Goal: Task Accomplishment & Management: Complete application form

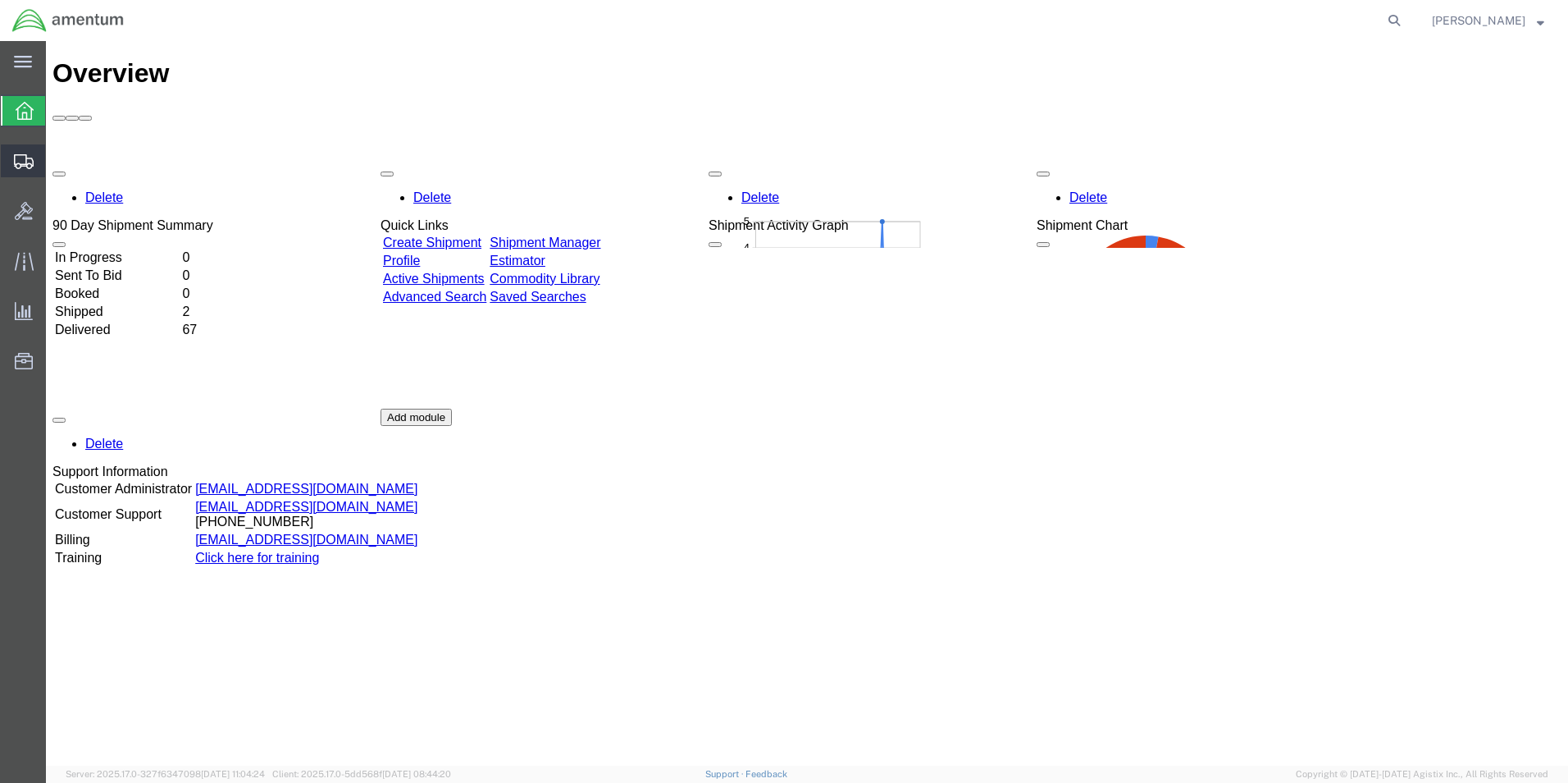
click at [57, 158] on span "Shipments" at bounding box center [51, 161] width 12 height 33
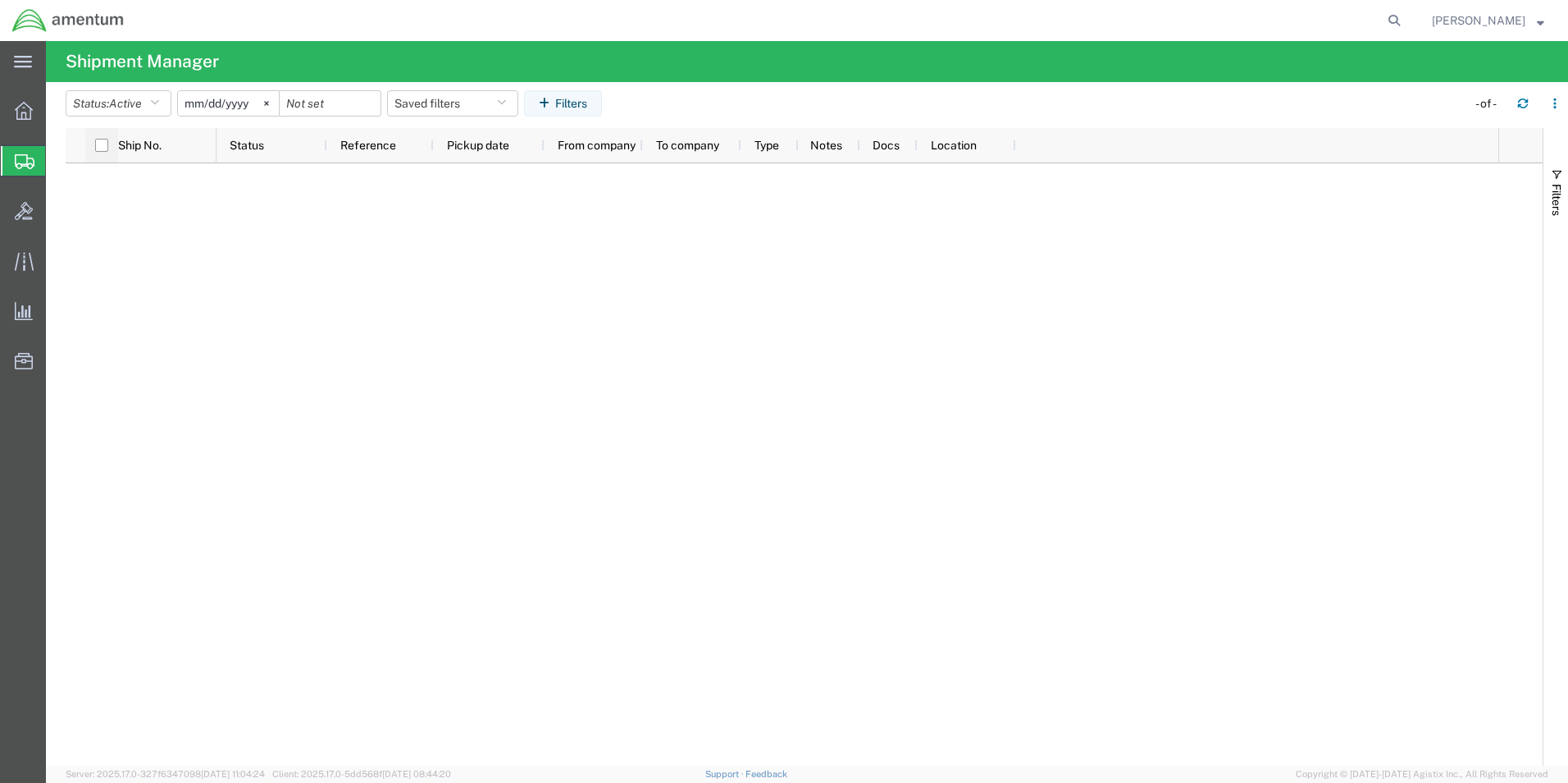
click at [94, 145] on div at bounding box center [102, 145] width 33 height 35
click at [98, 146] on input "checkbox" at bounding box center [102, 145] width 13 height 13
checkbox input "true"
click at [0, 0] on span "Shipment Manager" at bounding box center [0, 0] width 0 height 0
click at [0, 0] on span "Create Shipment" at bounding box center [0, 0] width 0 height 0
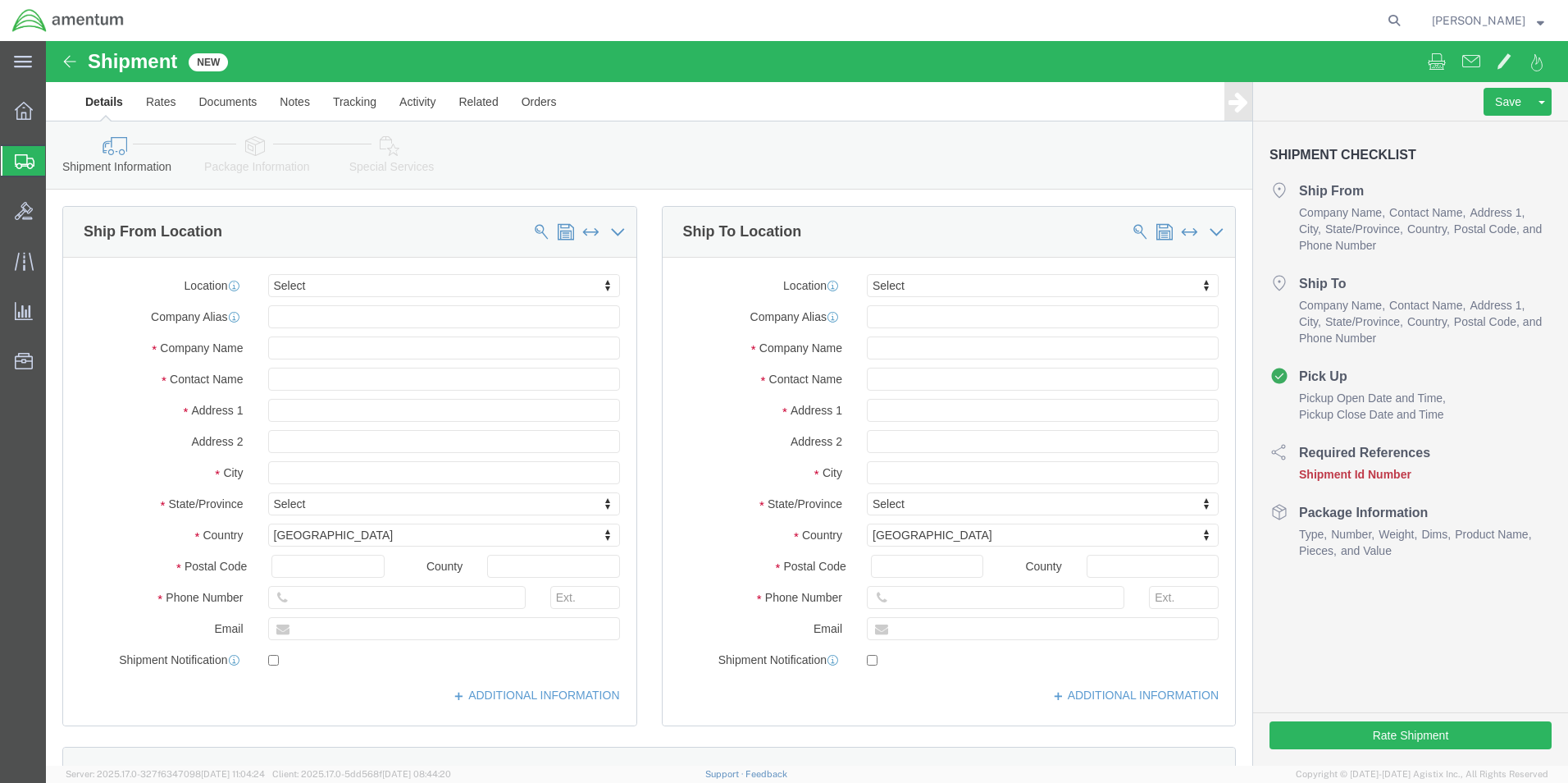
select select
click link "Rates"
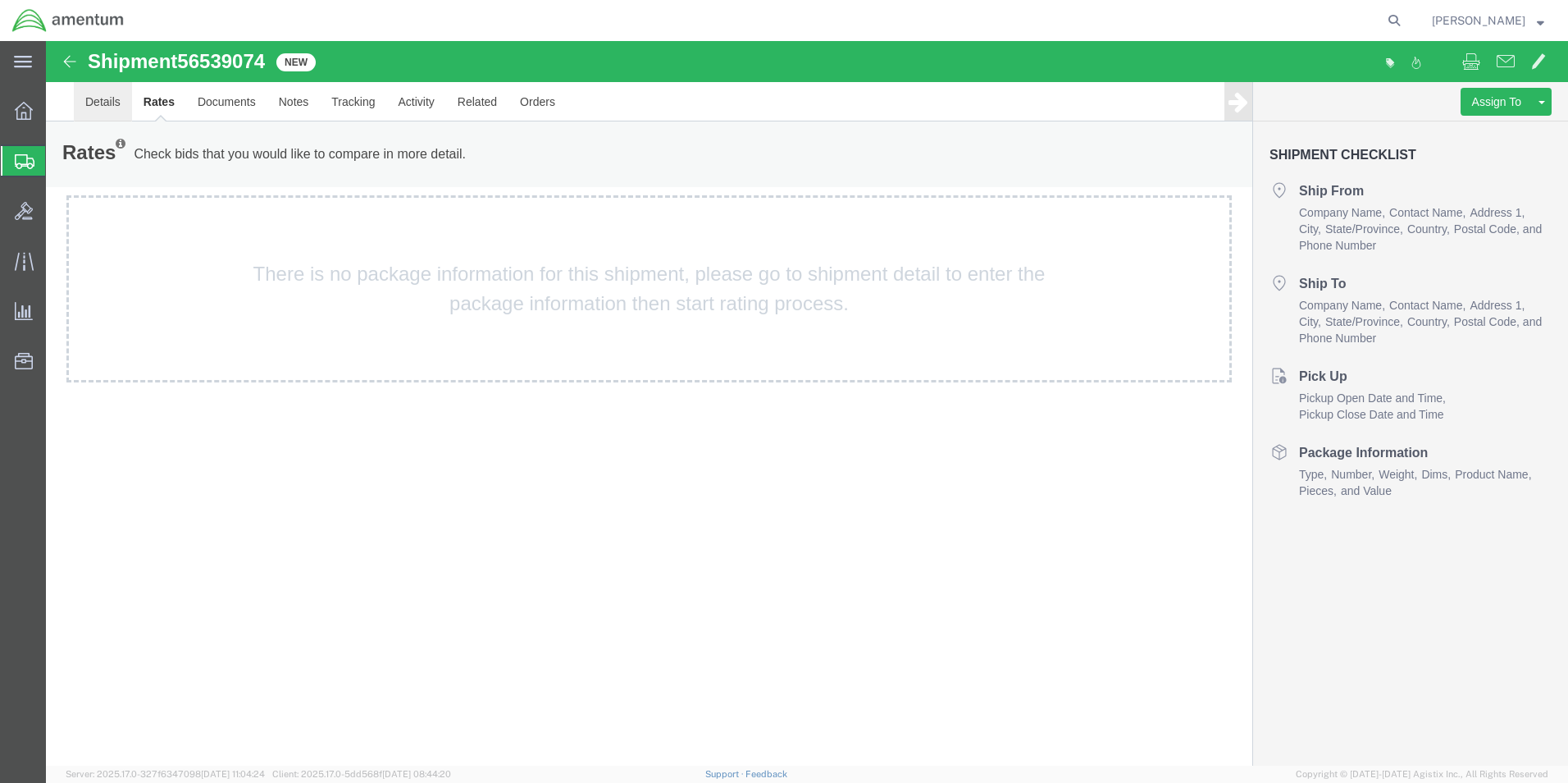
click at [119, 93] on link "Details" at bounding box center [103, 102] width 58 height 40
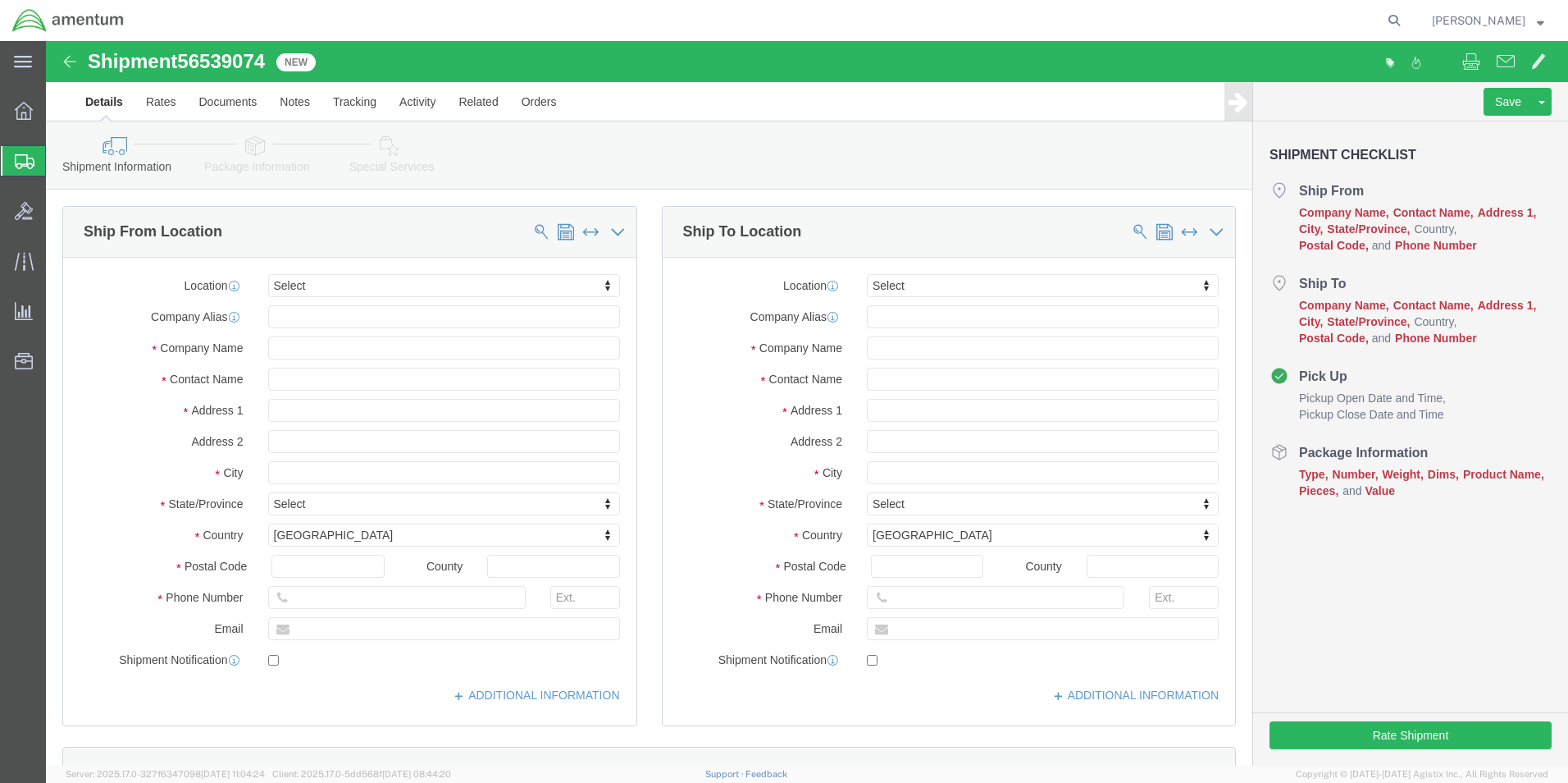
click at [58, 167] on span "Shipments" at bounding box center [52, 161] width 13 height 33
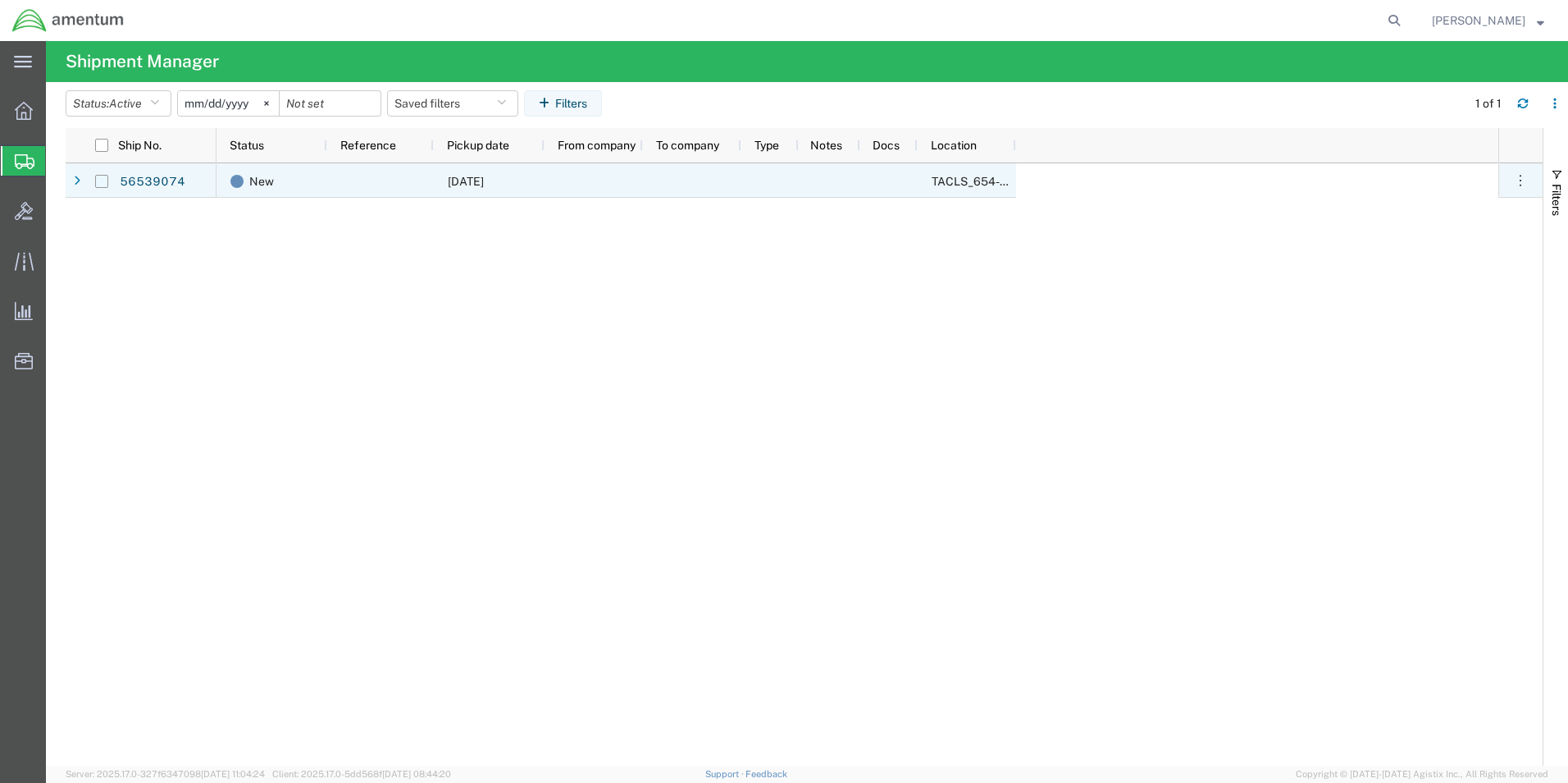
click at [105, 183] on input "Press Space to toggle row selection (unchecked)" at bounding box center [102, 181] width 13 height 13
checkbox input "true"
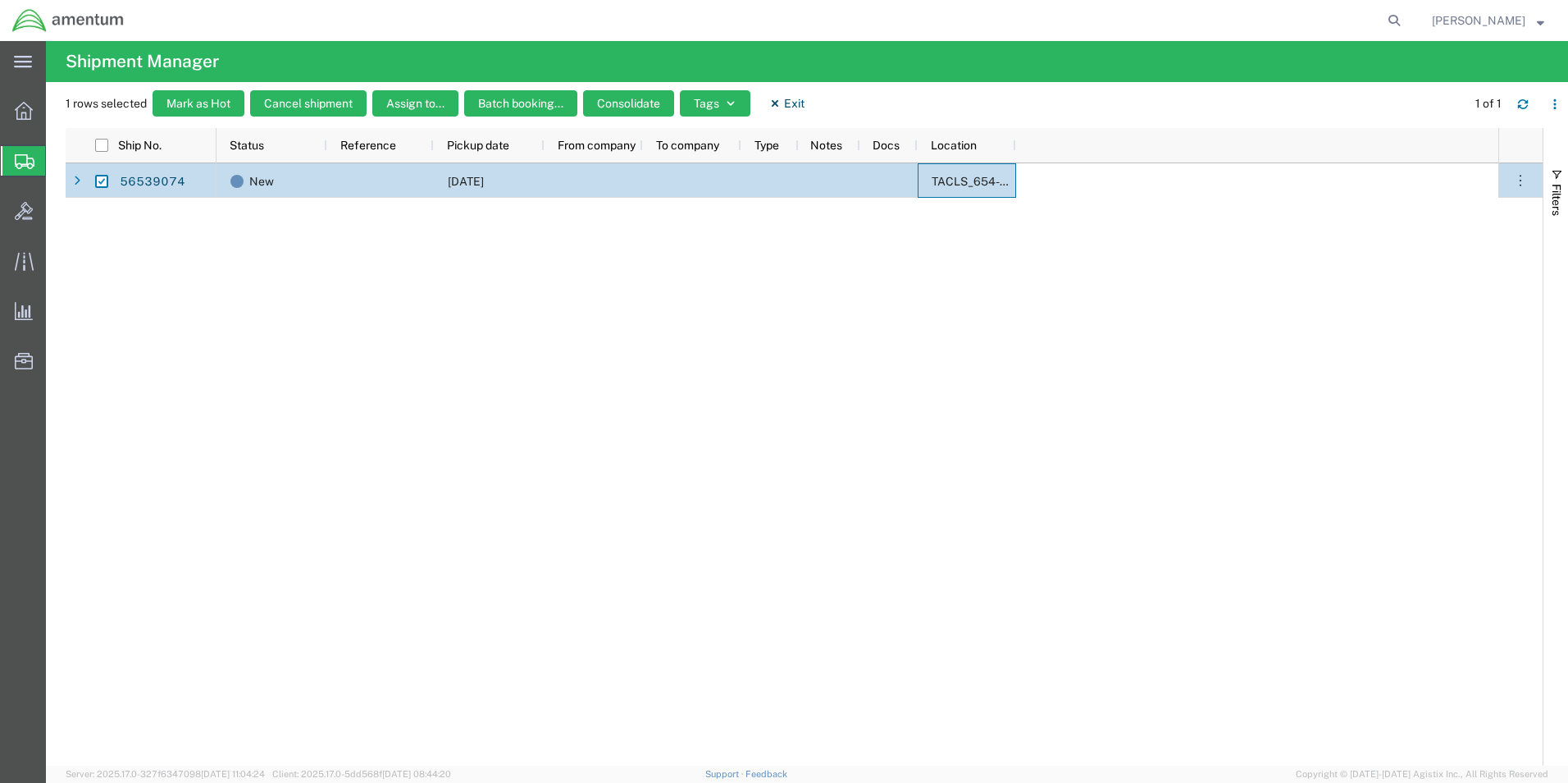
click at [969, 175] on span "TACLS_654-[GEOGRAPHIC_DATA], [GEOGRAPHIC_DATA]" at bounding box center [1086, 181] width 308 height 13
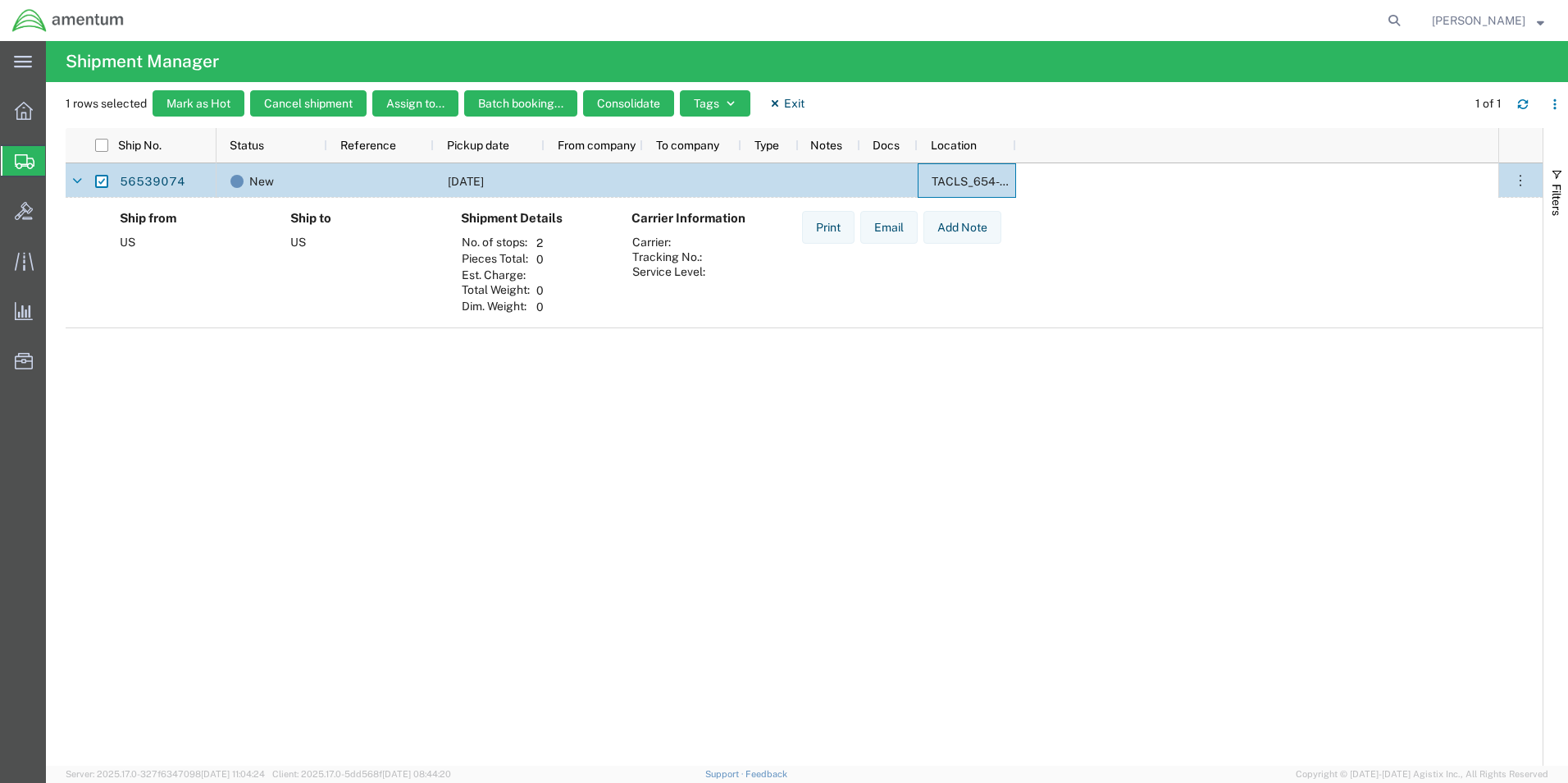
click at [484, 184] on span "[DATE]" at bounding box center [466, 181] width 36 height 13
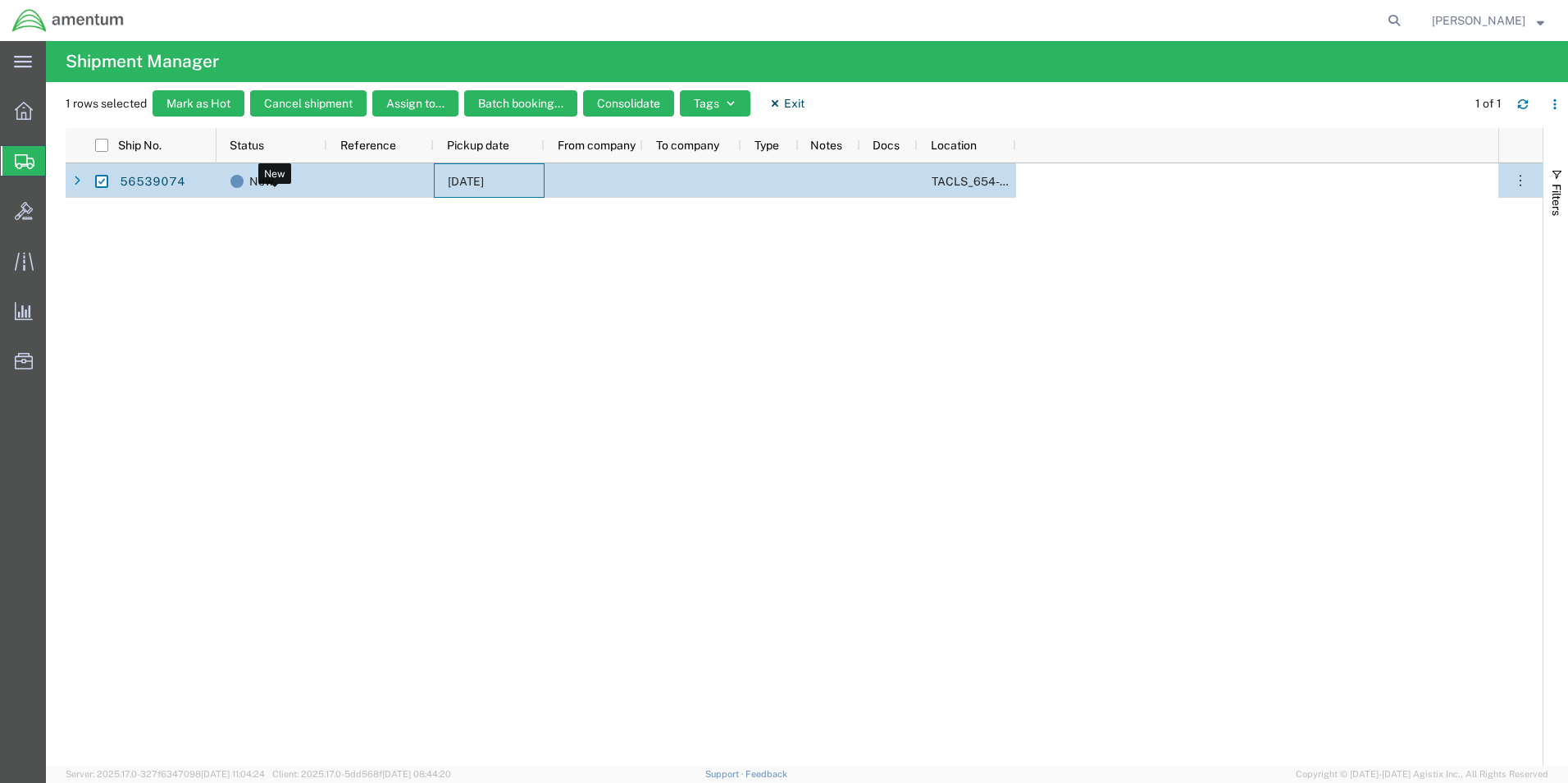
click at [268, 182] on span "New" at bounding box center [262, 181] width 25 height 35
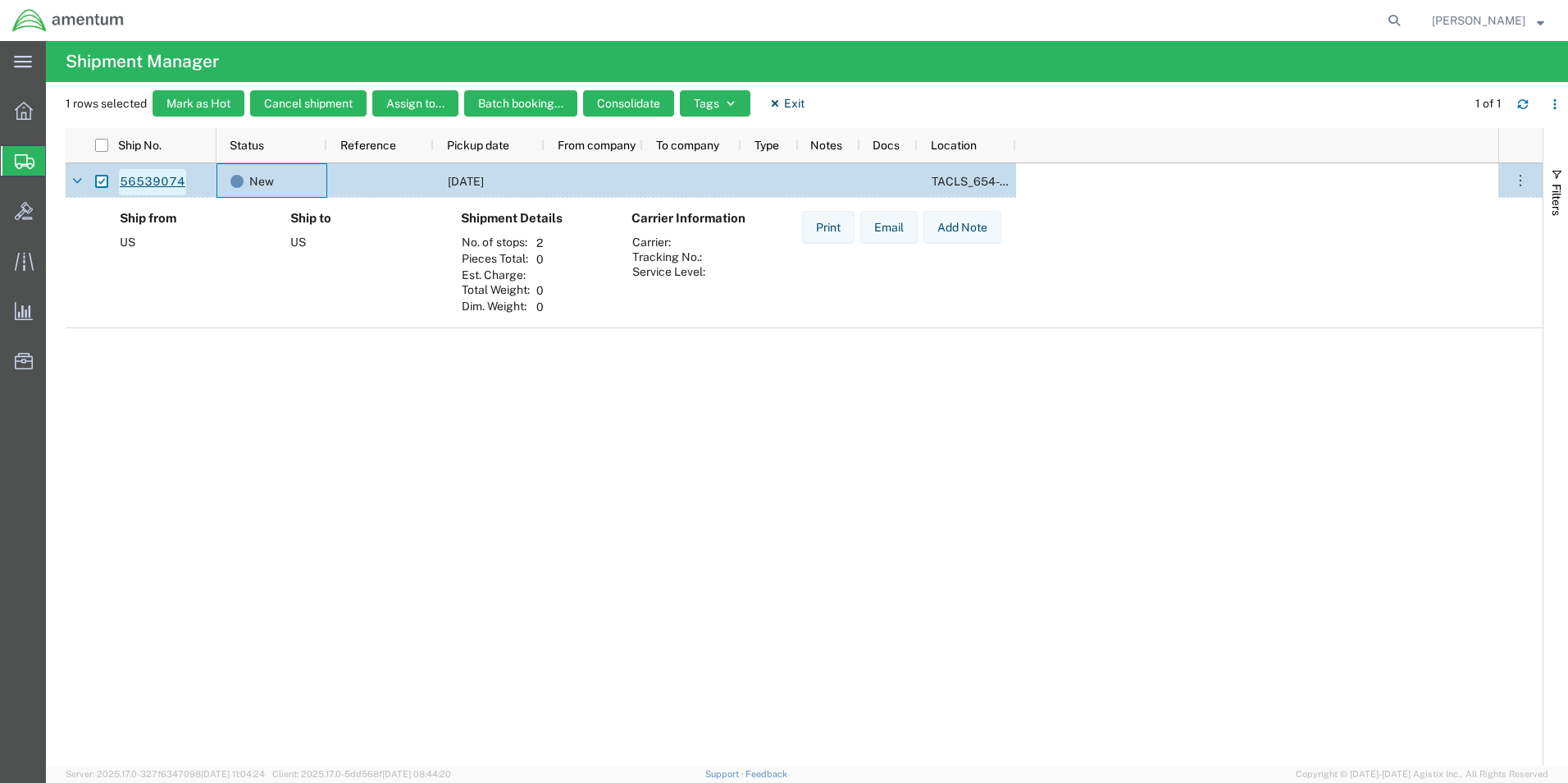
click at [133, 185] on link "56539074" at bounding box center [152, 182] width 67 height 26
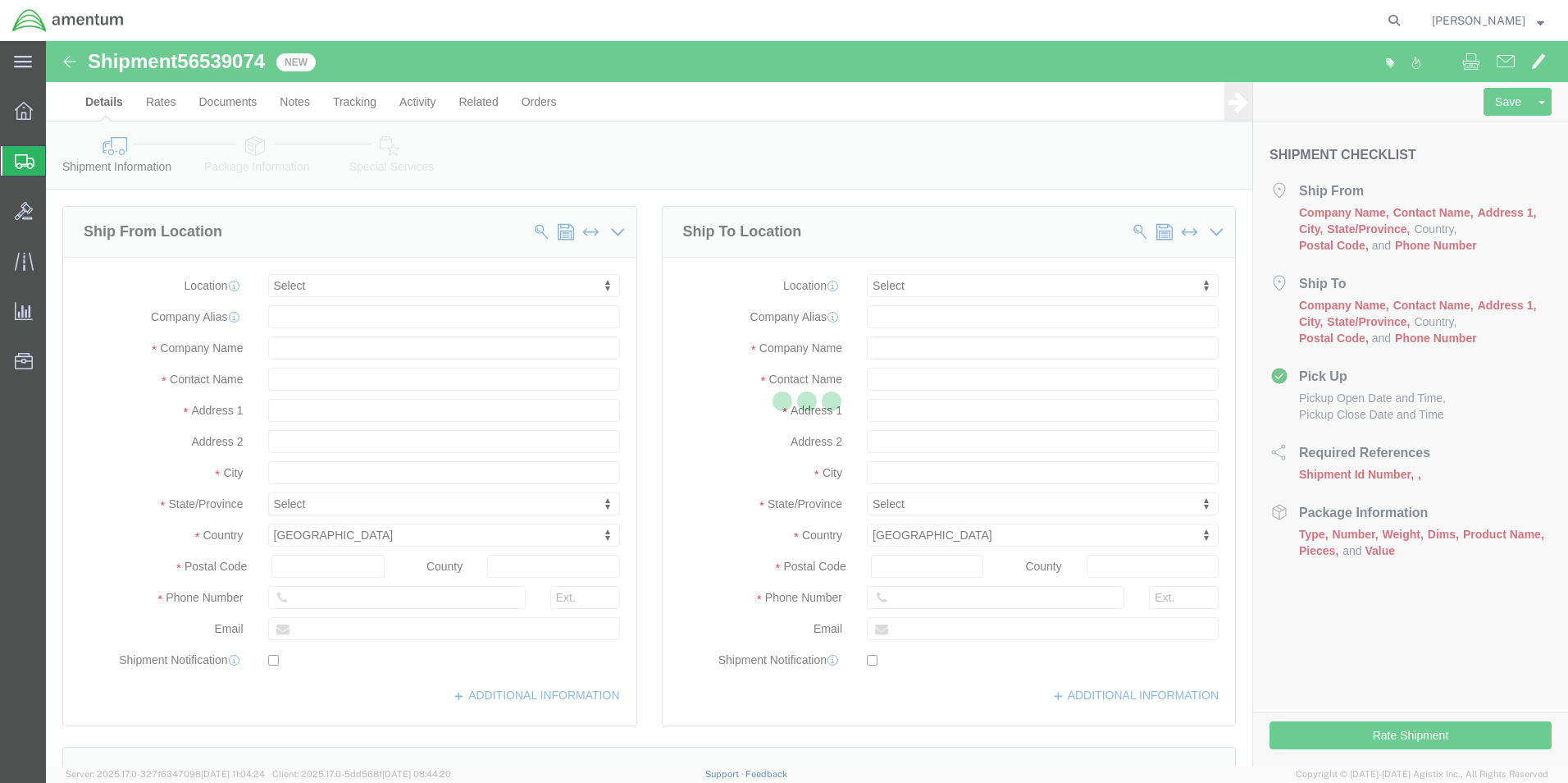
select select
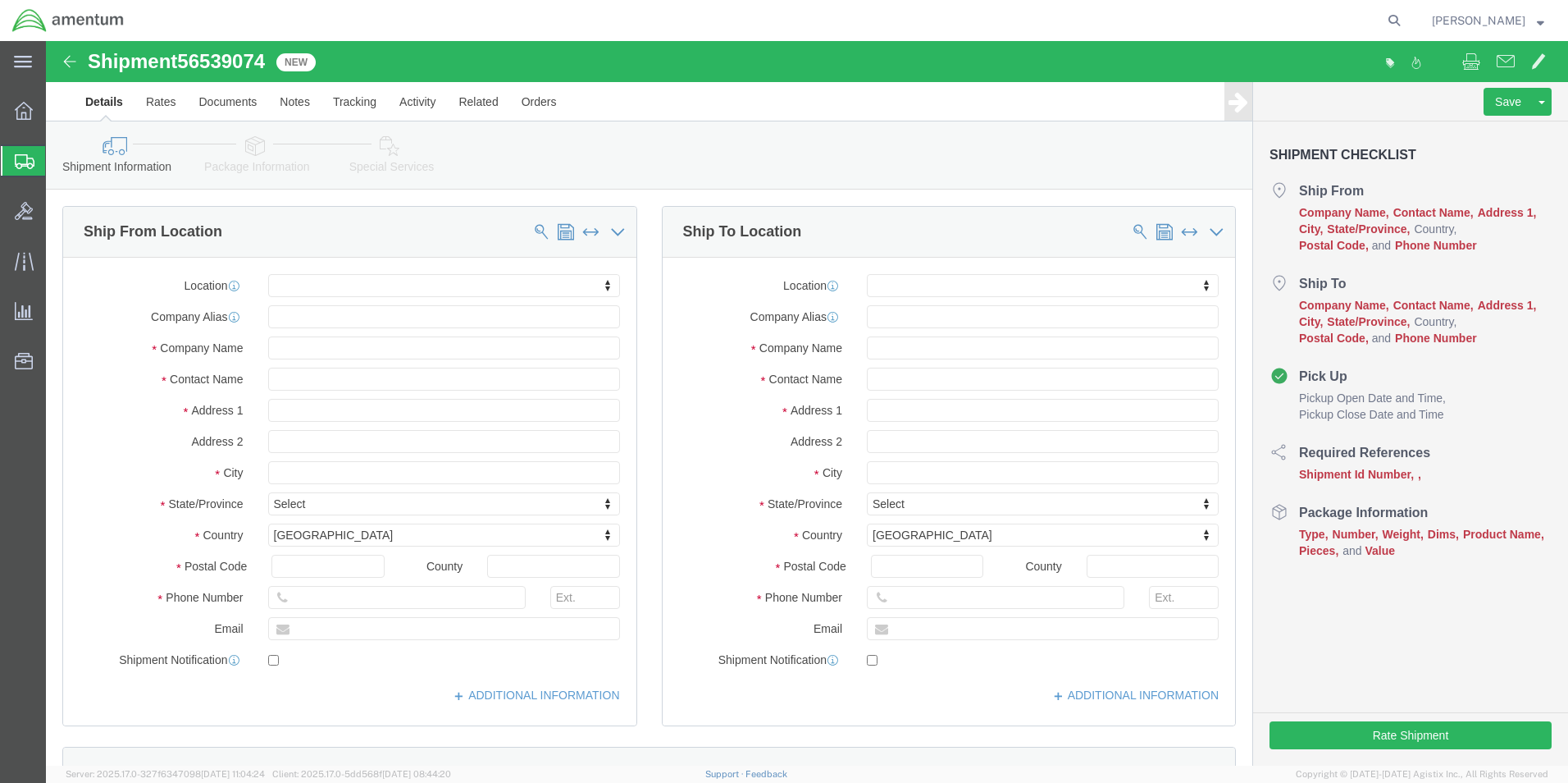
click span "Pickup Close Date and Time"
click at [58, 158] on span "Shipments" at bounding box center [52, 161] width 13 height 33
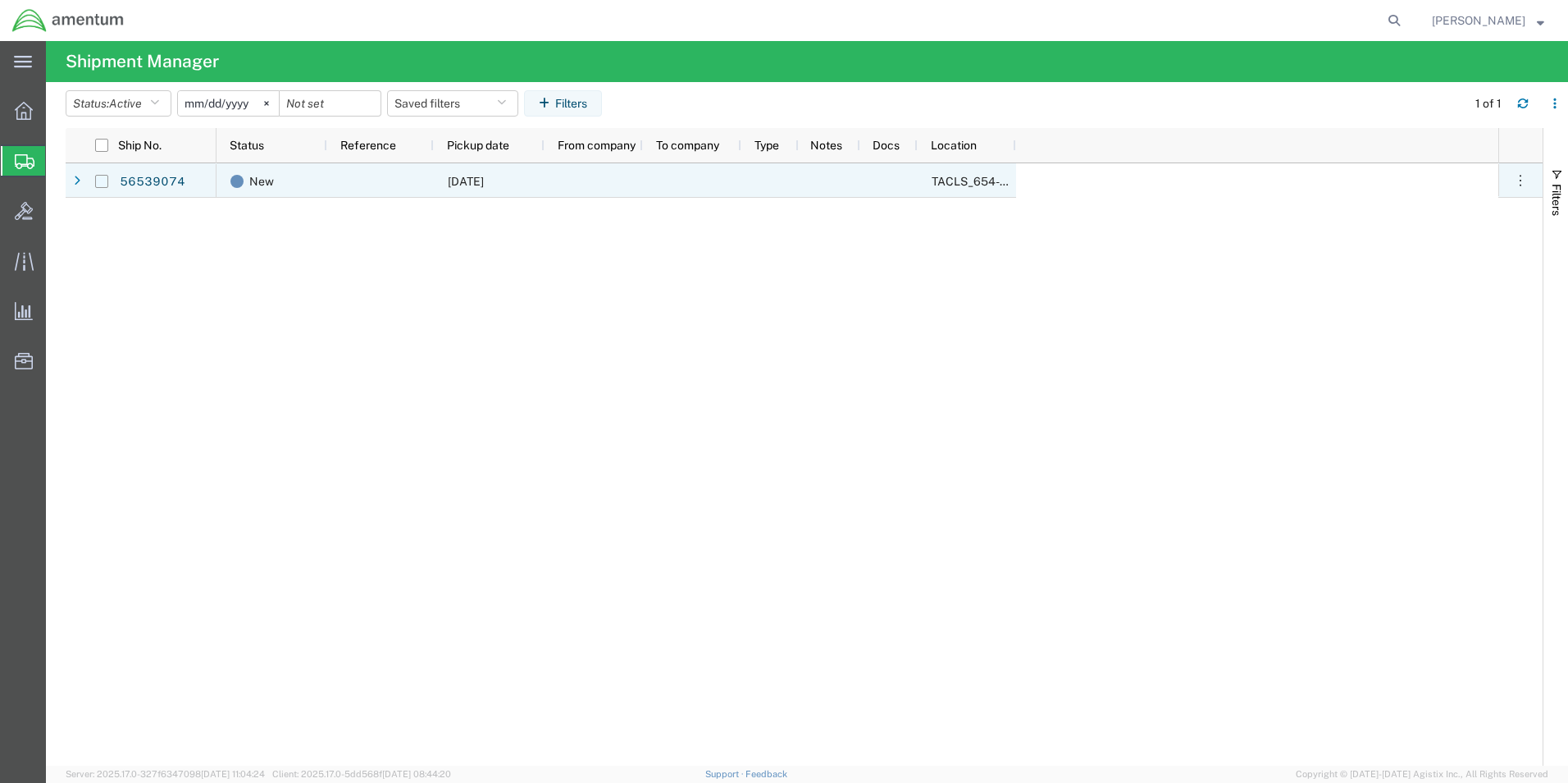
click at [102, 180] on input "Press Space to toggle row selection (unchecked)" at bounding box center [102, 181] width 13 height 13
checkbox input "true"
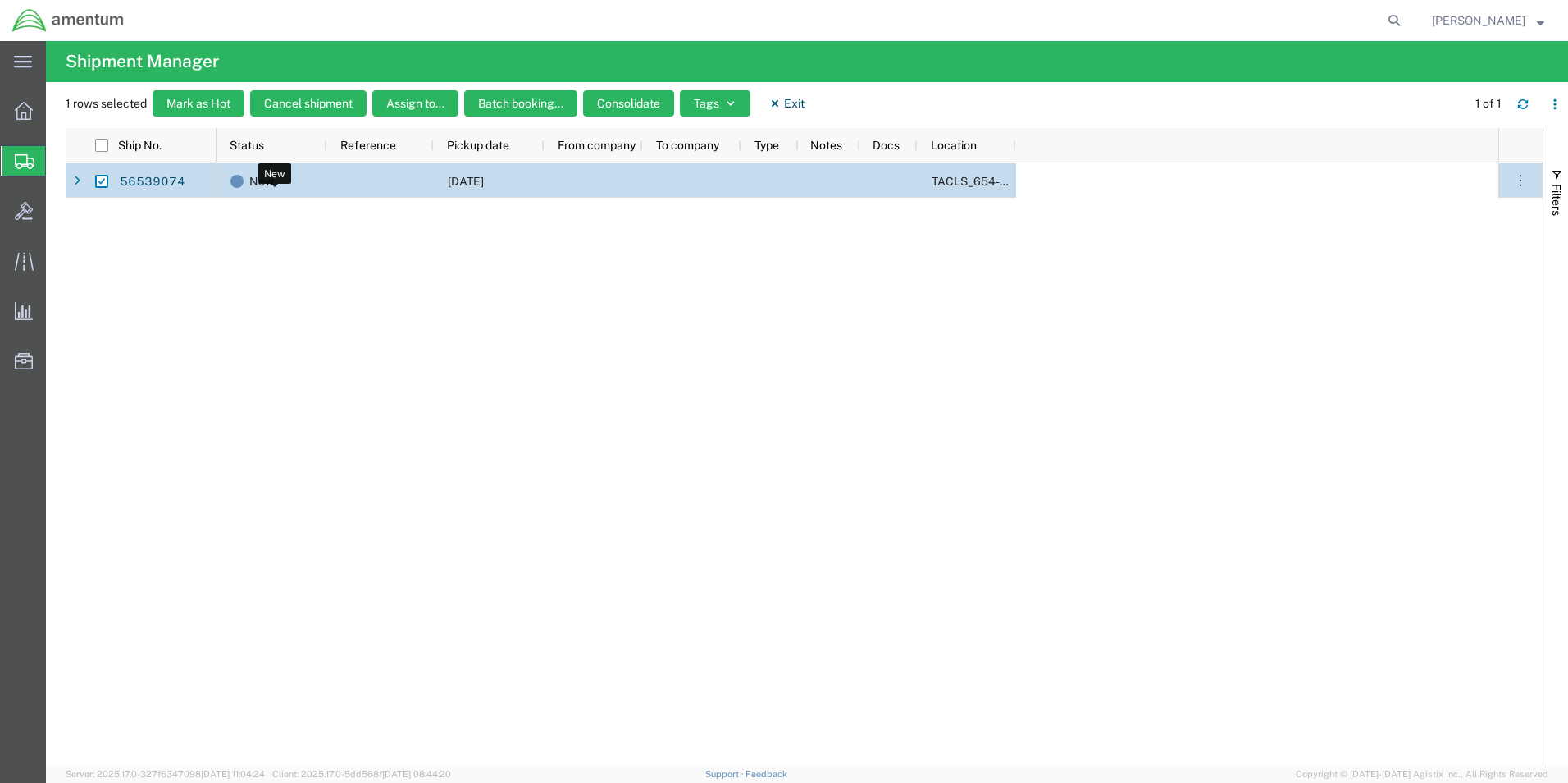
click at [240, 179] on span at bounding box center [237, 181] width 13 height 13
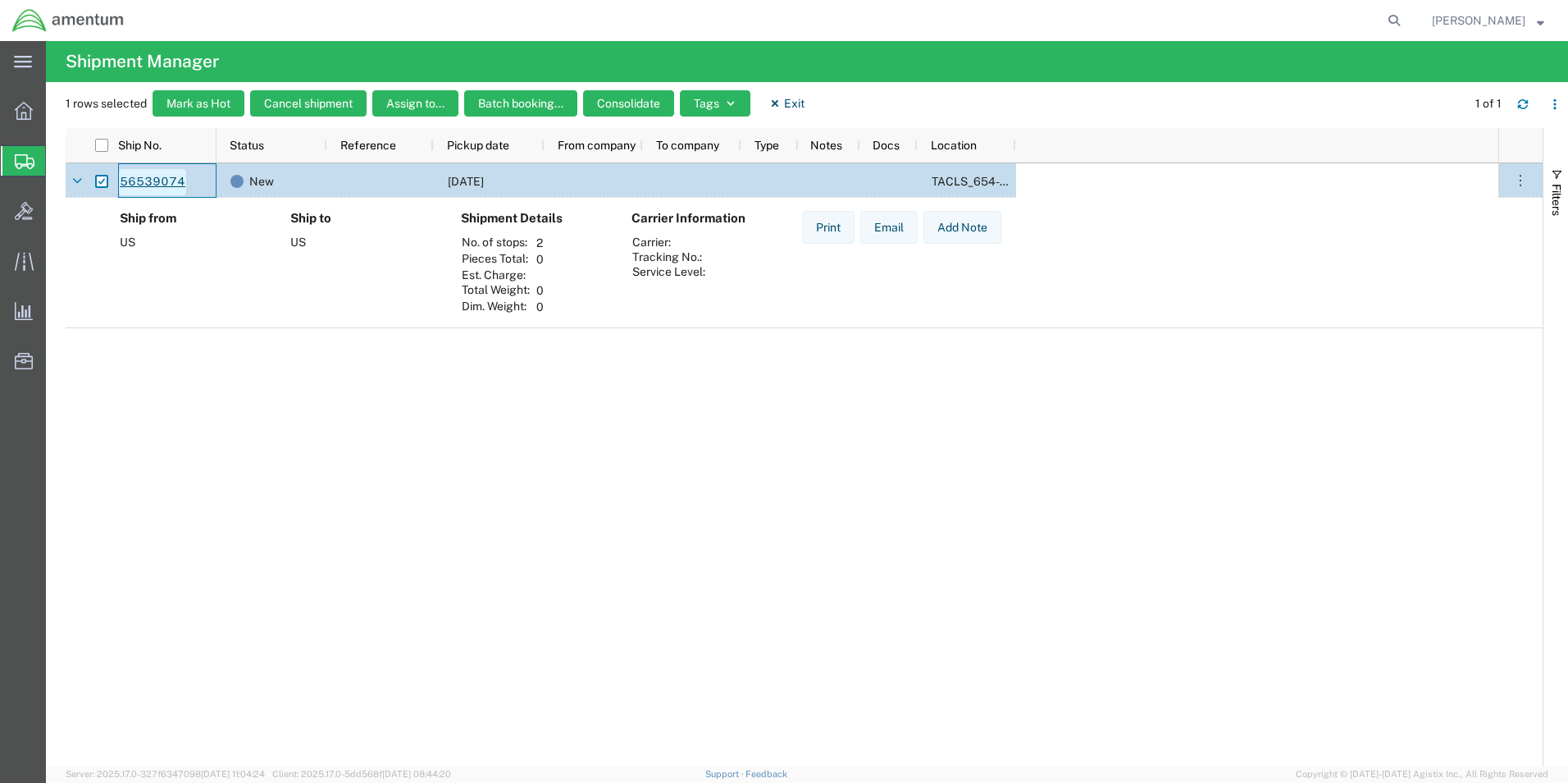
click at [175, 182] on link "56539074" at bounding box center [152, 182] width 67 height 26
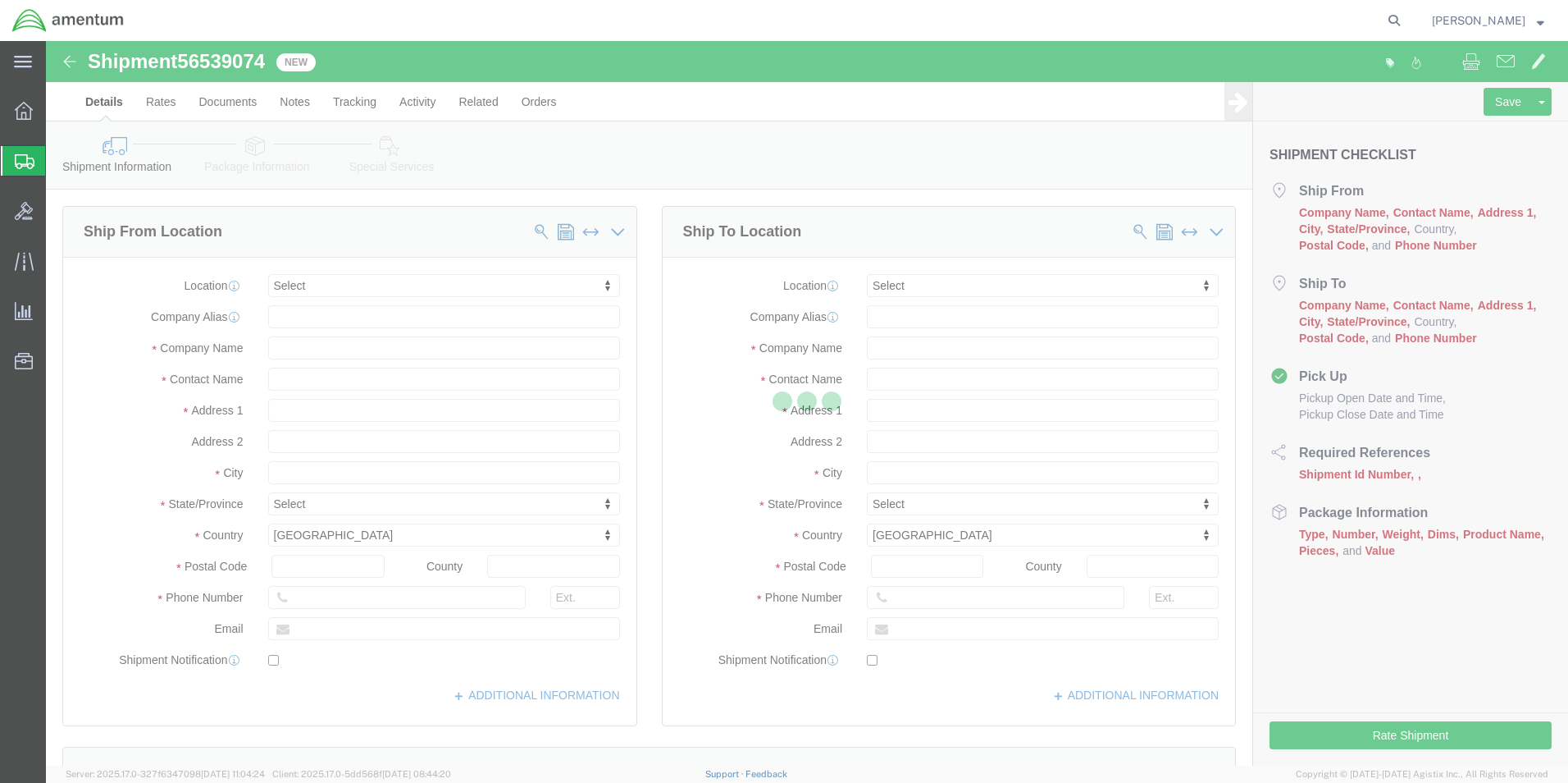
select select
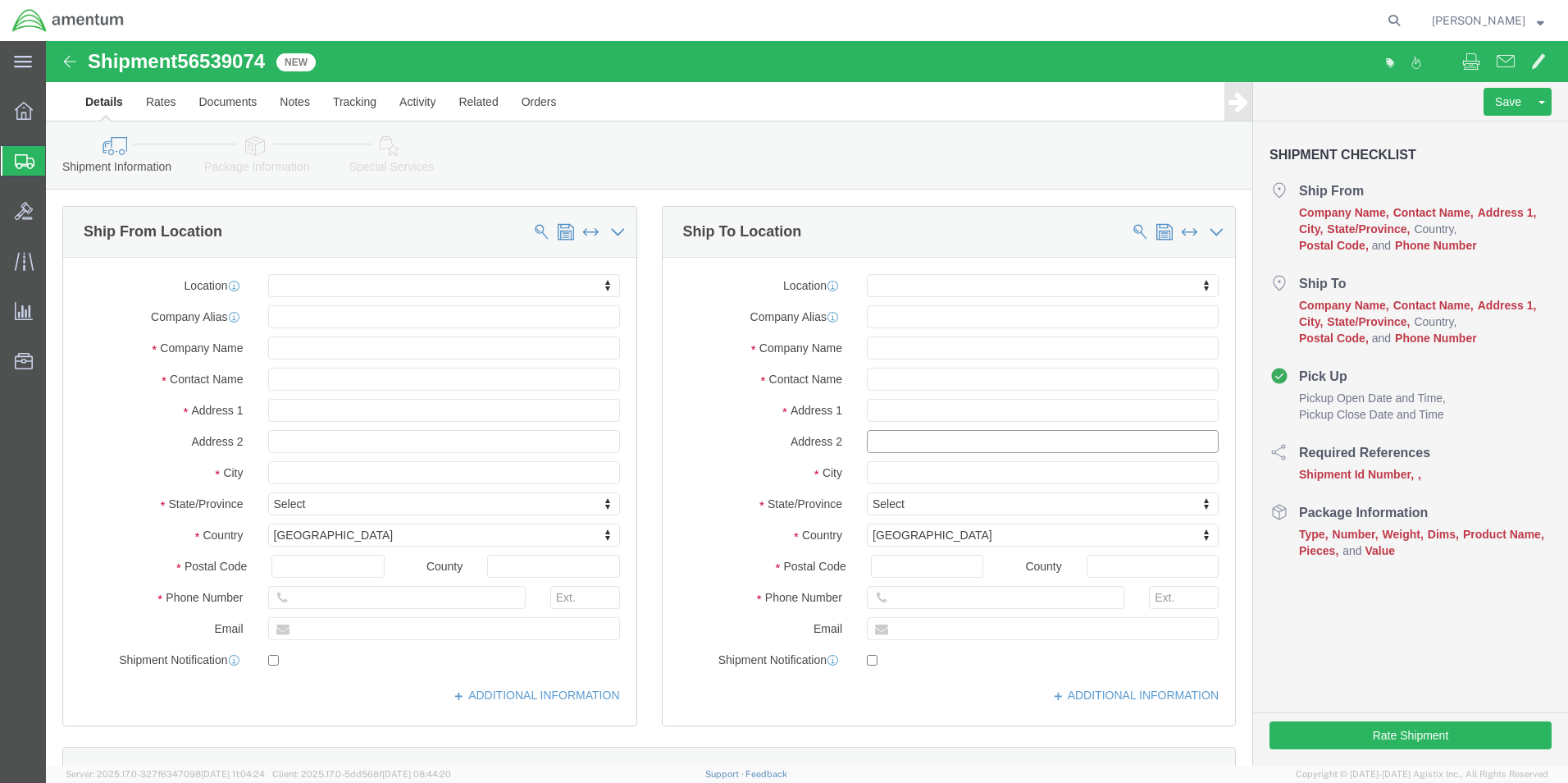
click input "text"
click img
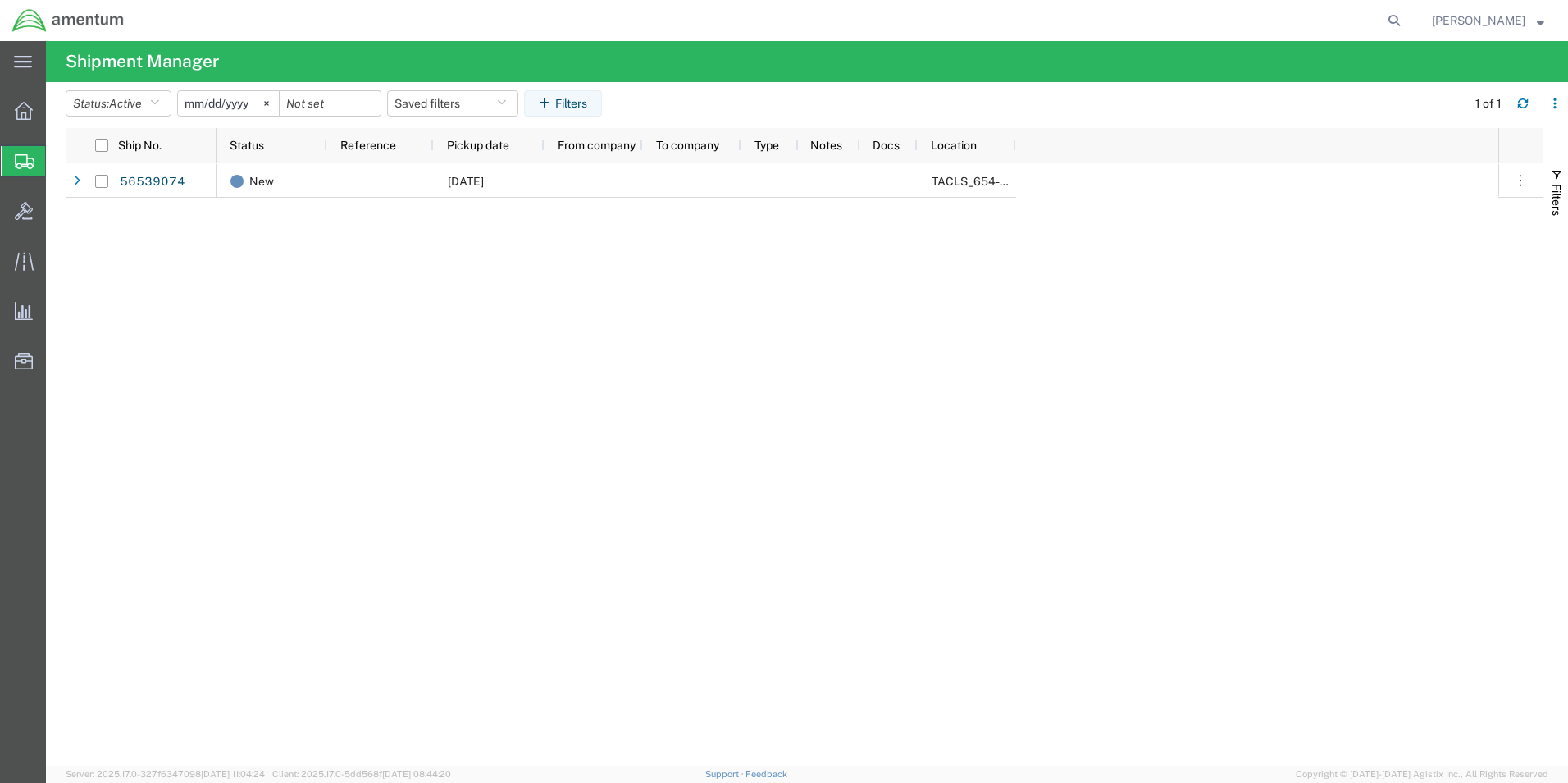
click at [77, 62] on h4 "Shipment Manager" at bounding box center [142, 62] width 153 height 41
click at [31, 124] on div at bounding box center [24, 111] width 46 height 33
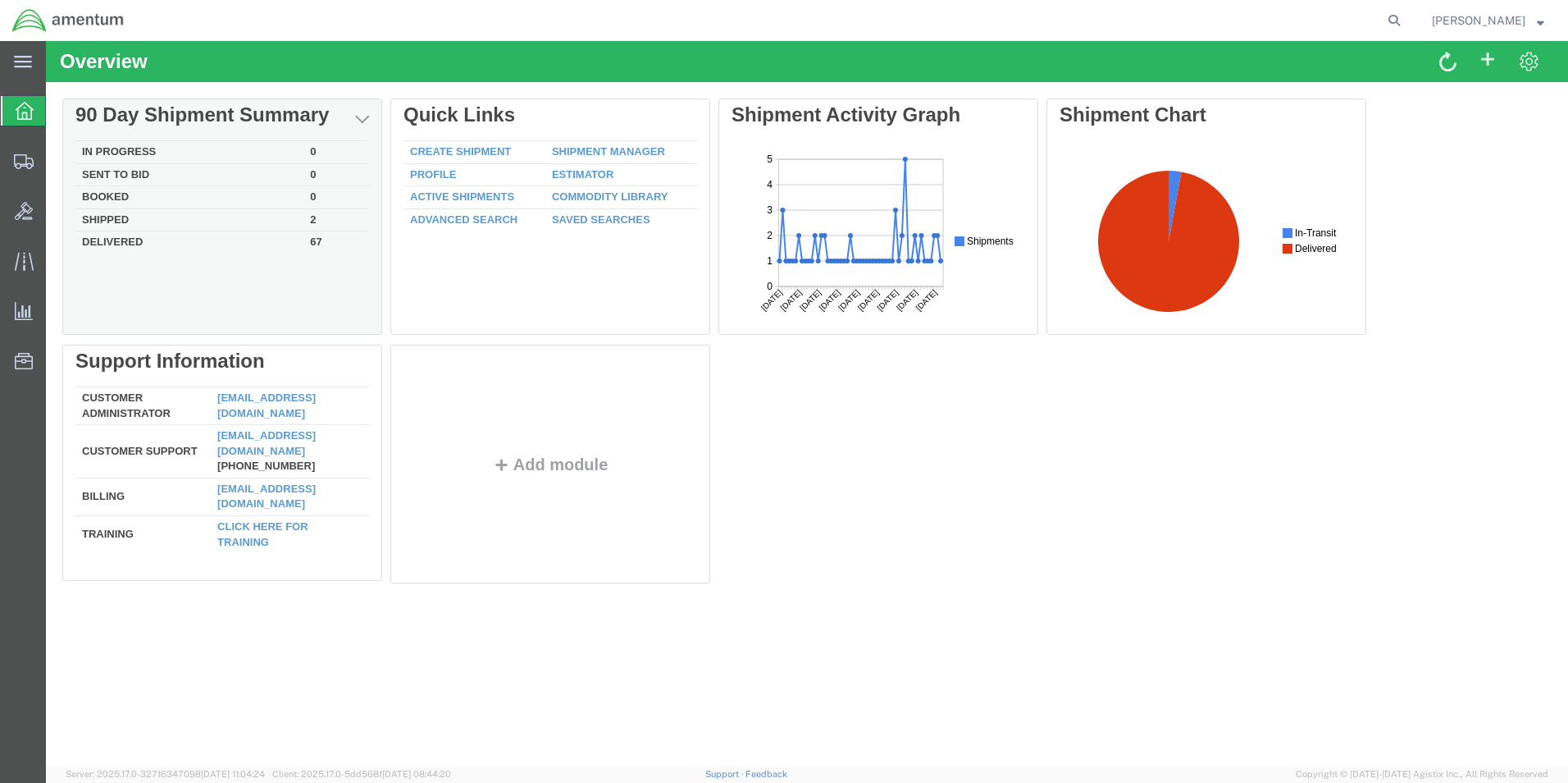
click at [116, 213] on td "Shipped" at bounding box center [189, 220] width 228 height 23
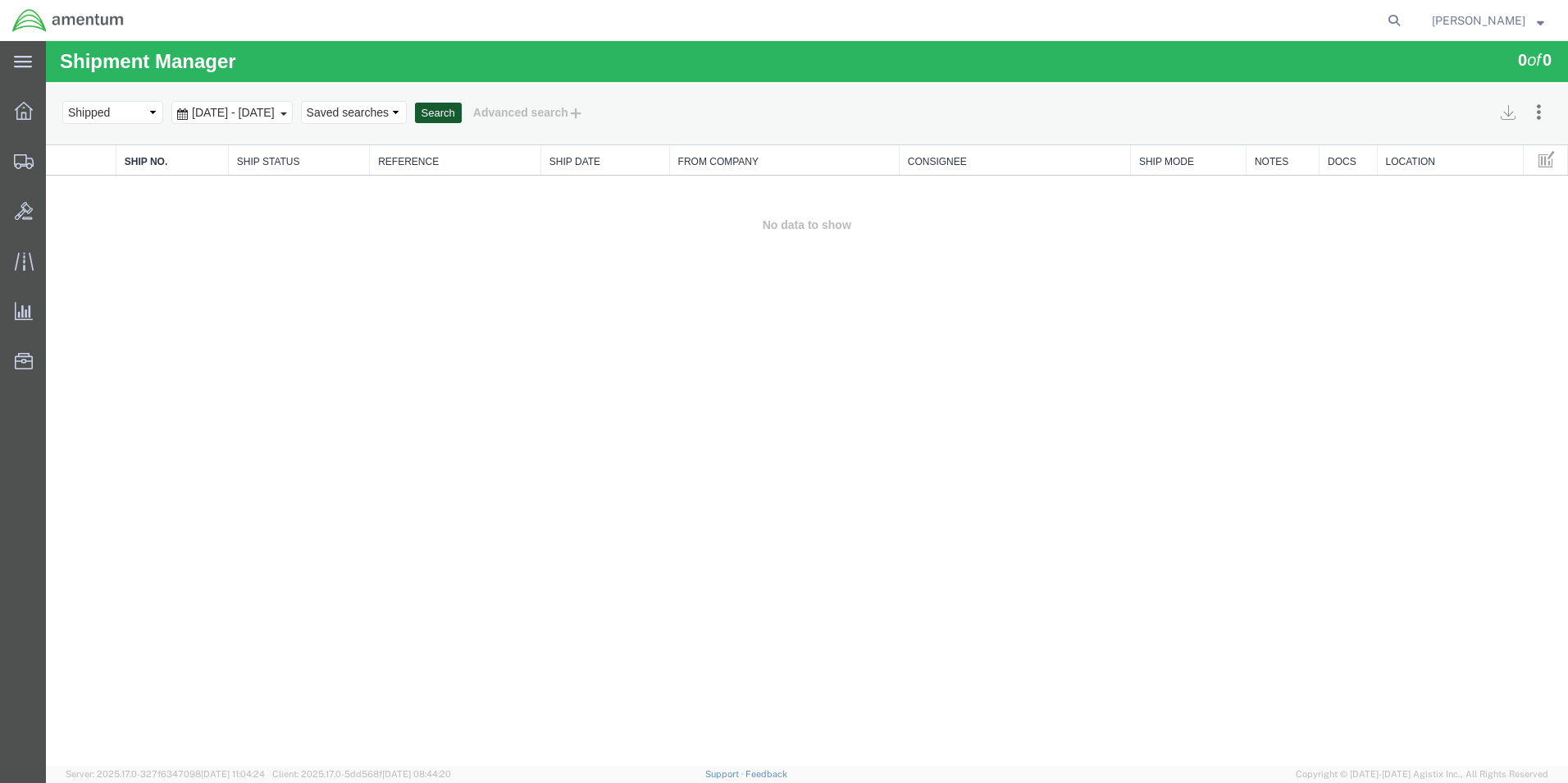
click at [462, 115] on button "Search" at bounding box center [438, 114] width 47 height 21
